Goal: Information Seeking & Learning: Get advice/opinions

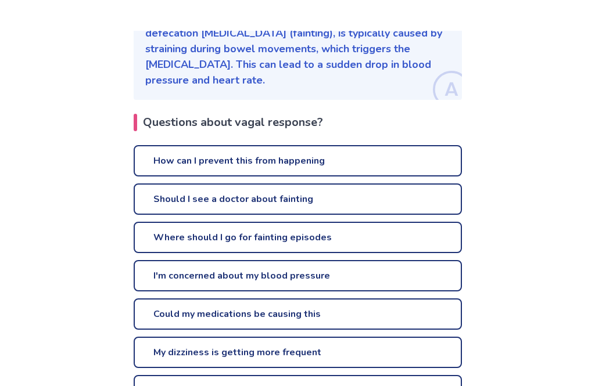
scroll to position [200, 0]
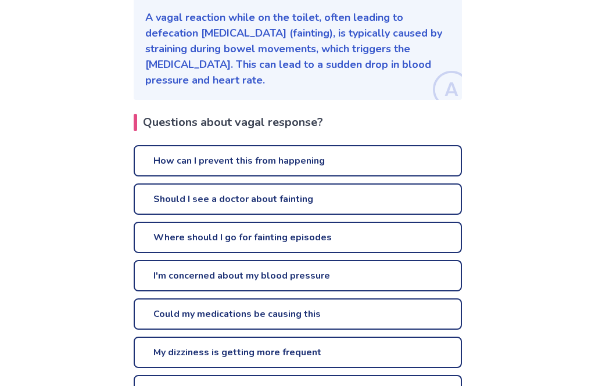
click at [234, 145] on link "How can I prevent this from happening" at bounding box center [298, 160] width 328 height 31
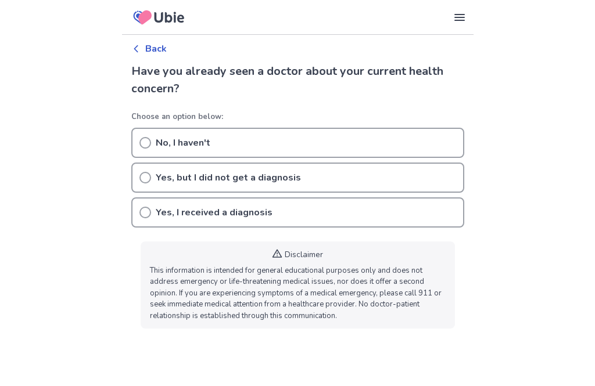
click at [148, 169] on div "Yes, but I did not get a diagnosis" at bounding box center [297, 178] width 333 height 30
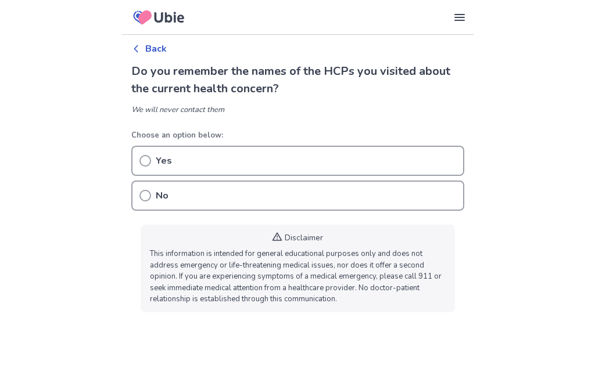
click at [149, 190] on icon at bounding box center [145, 196] width 12 height 12
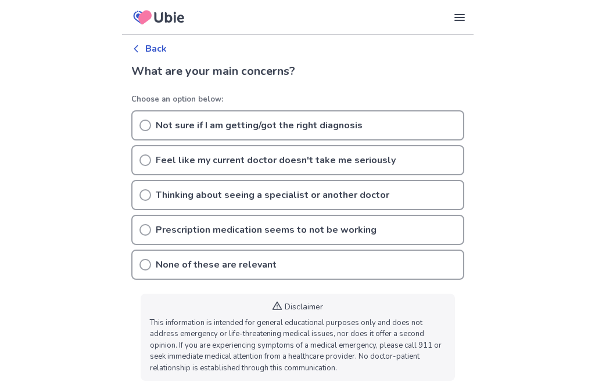
click at [256, 193] on p "Thinking about seeing a specialist or another doctor" at bounding box center [273, 195] width 234 height 14
